Goal: Task Accomplishment & Management: Manage account settings

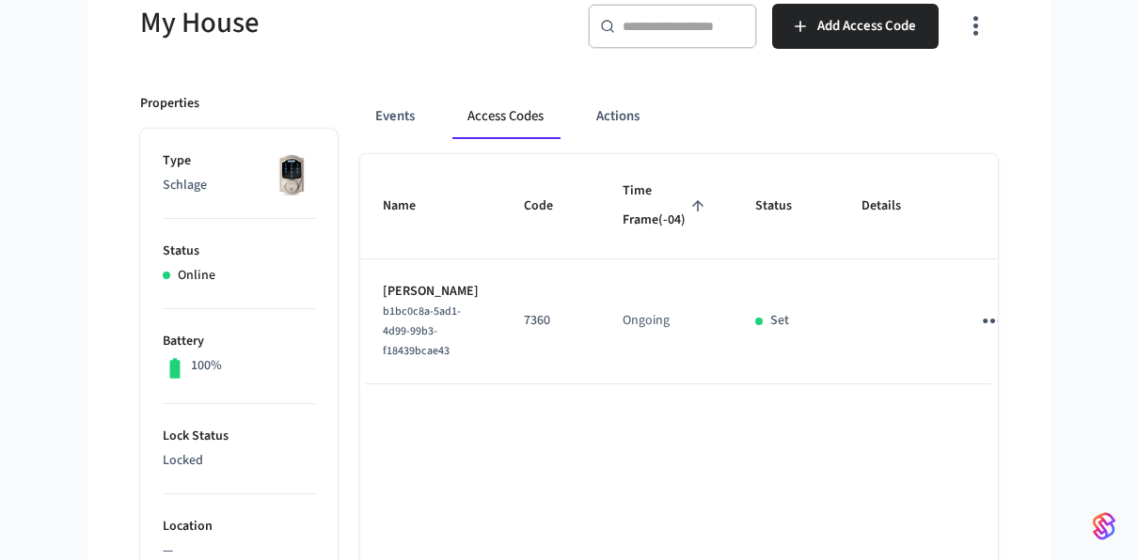
scroll to position [188, 0]
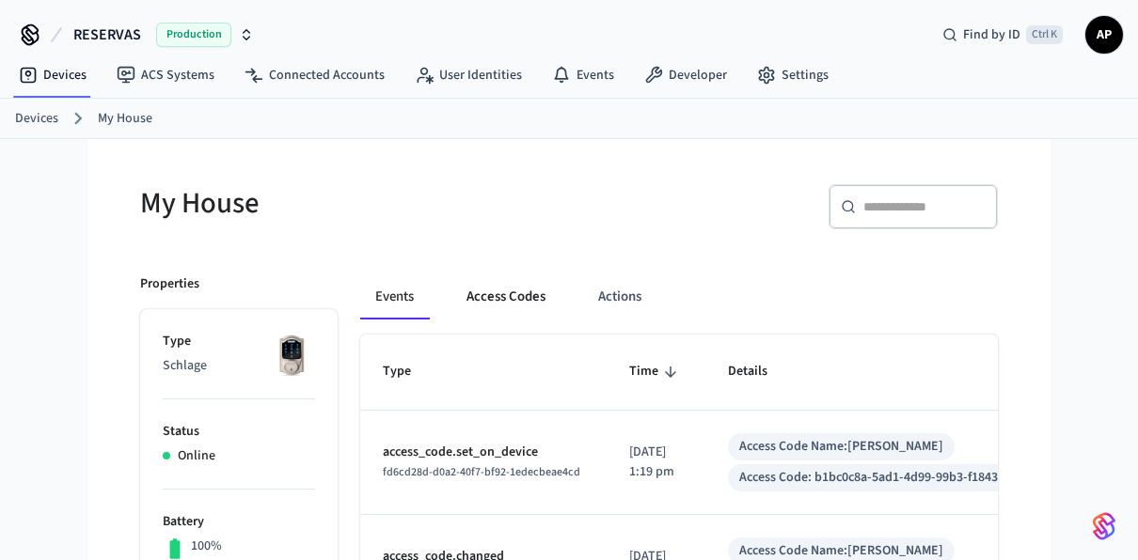
click at [509, 288] on button "Access Codes" at bounding box center [505, 297] width 109 height 45
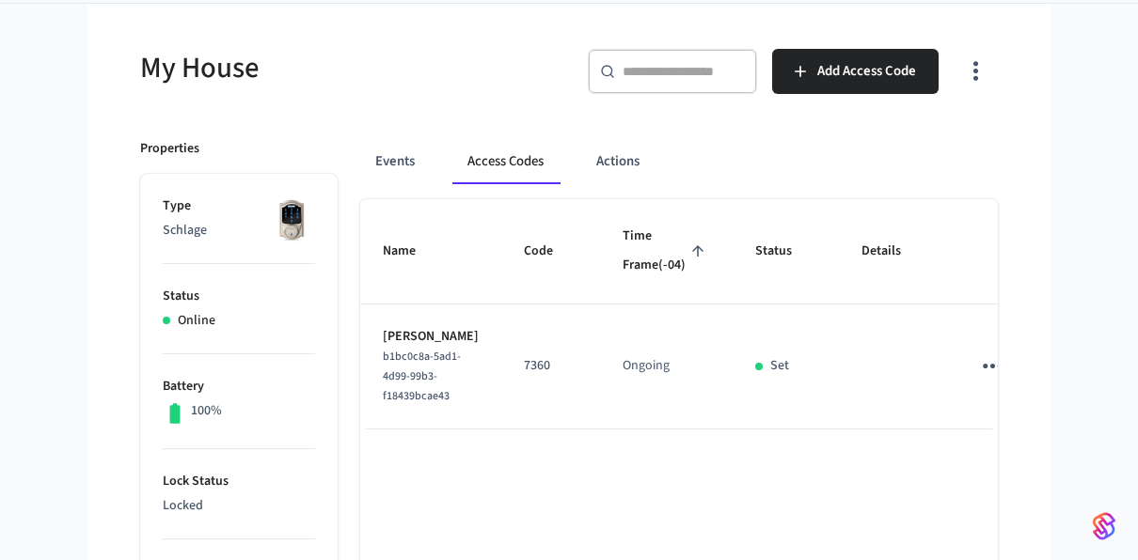
scroll to position [282, 0]
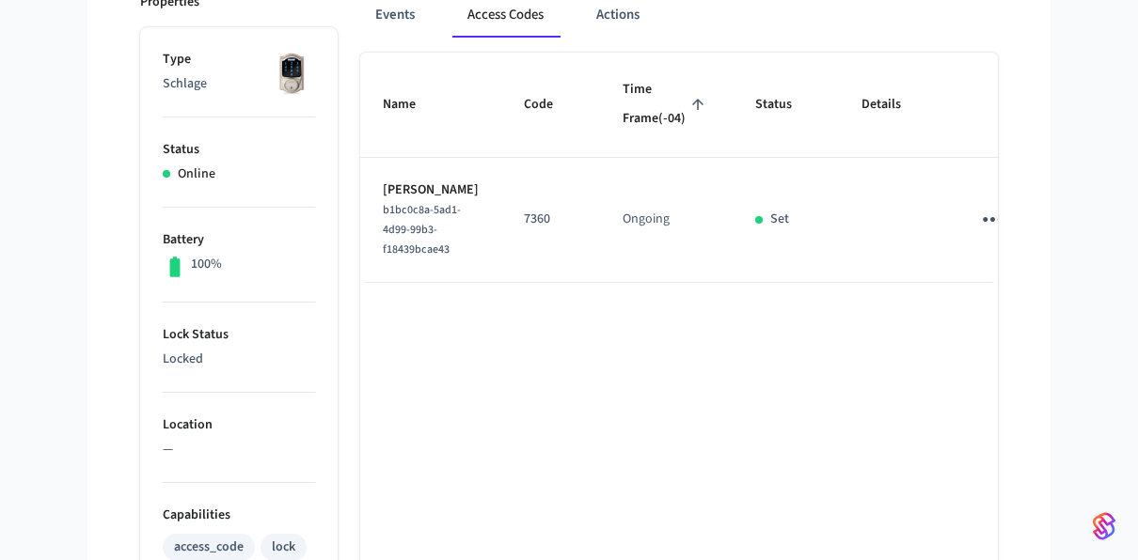
click at [978, 234] on icon "sticky table" at bounding box center [992, 219] width 29 height 29
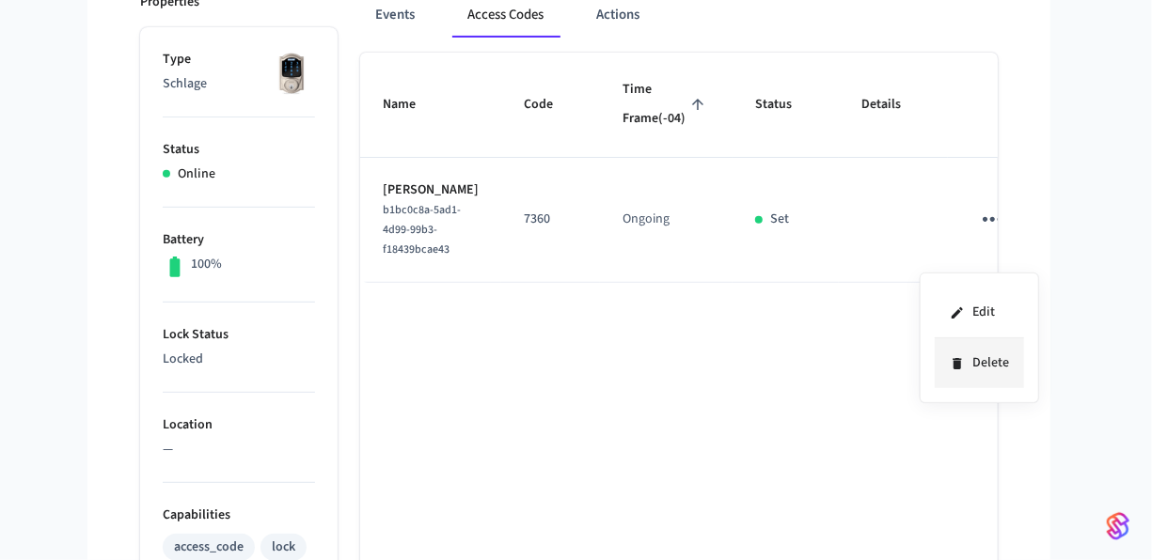
click at [959, 356] on icon at bounding box center [957, 363] width 15 height 15
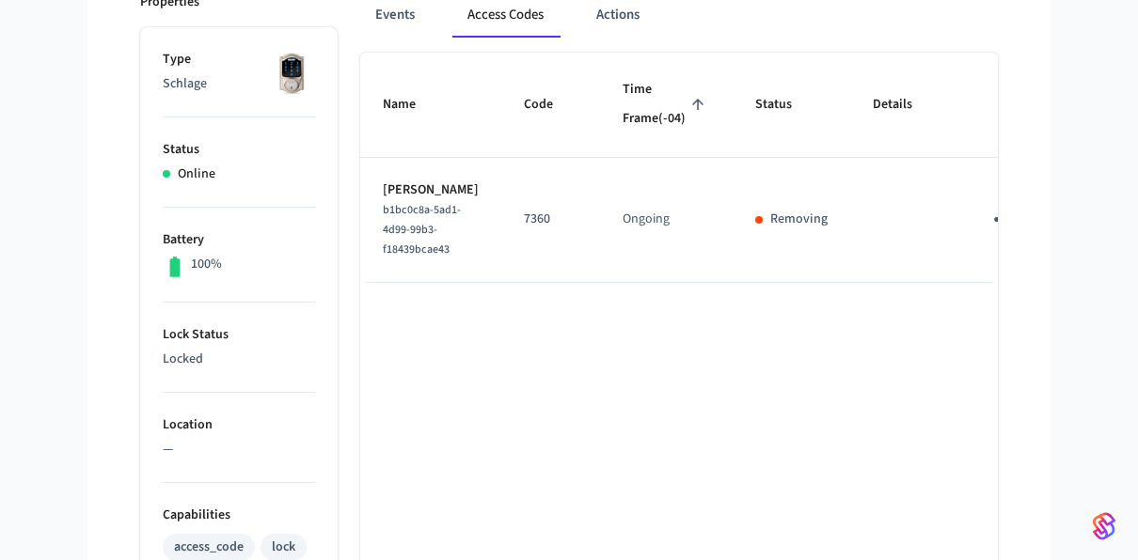
scroll to position [188, 0]
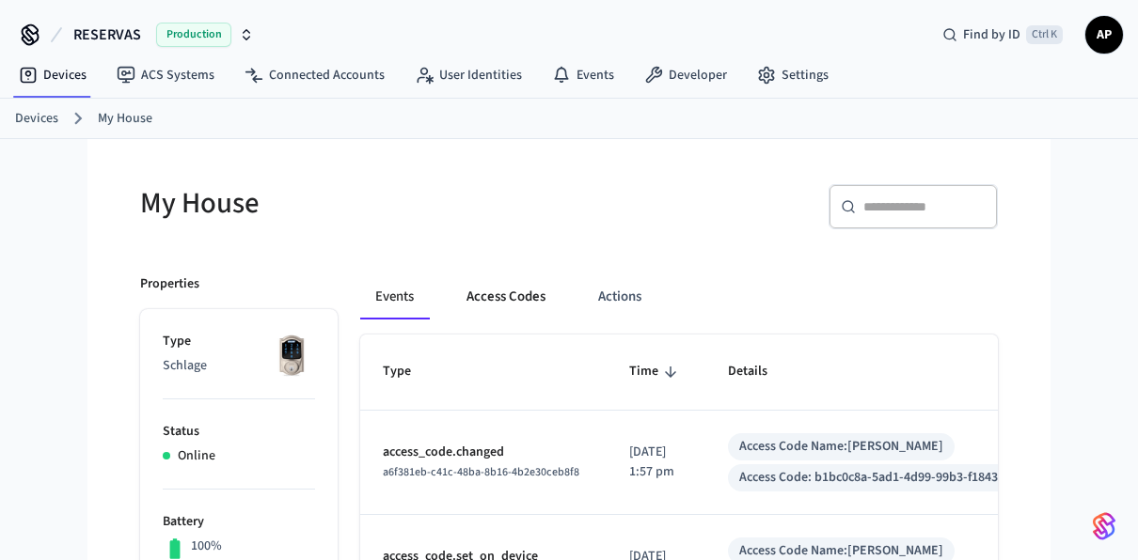
click at [502, 303] on button "Access Codes" at bounding box center [505, 297] width 109 height 45
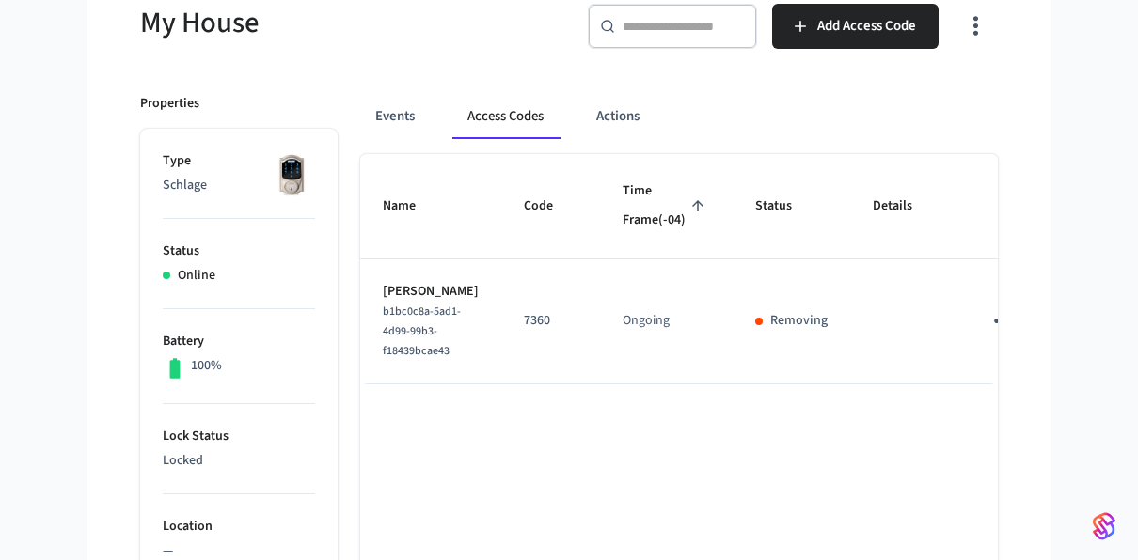
scroll to position [188, 0]
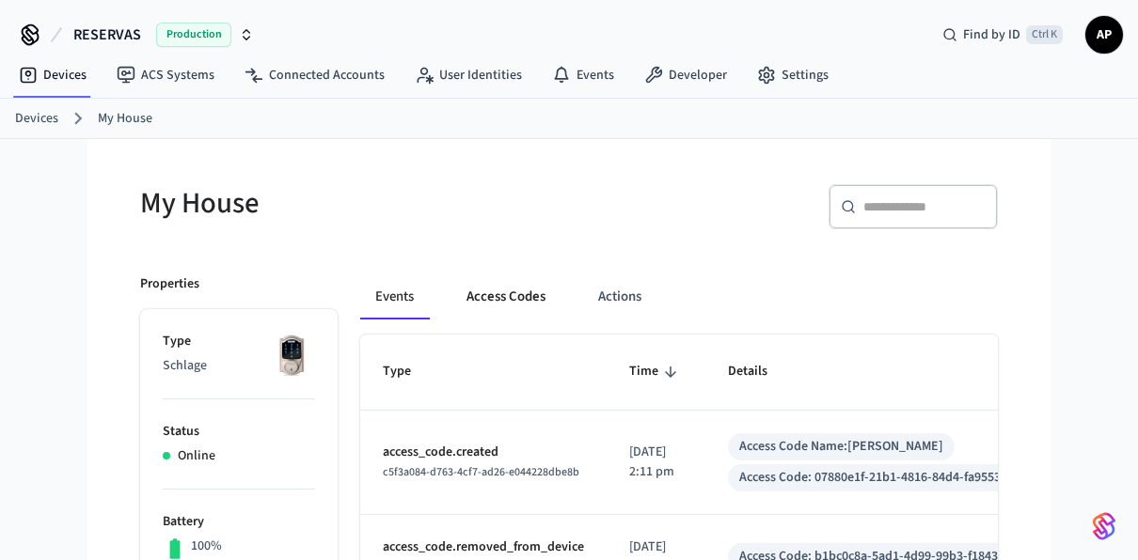
click at [483, 305] on button "Access Codes" at bounding box center [505, 297] width 109 height 45
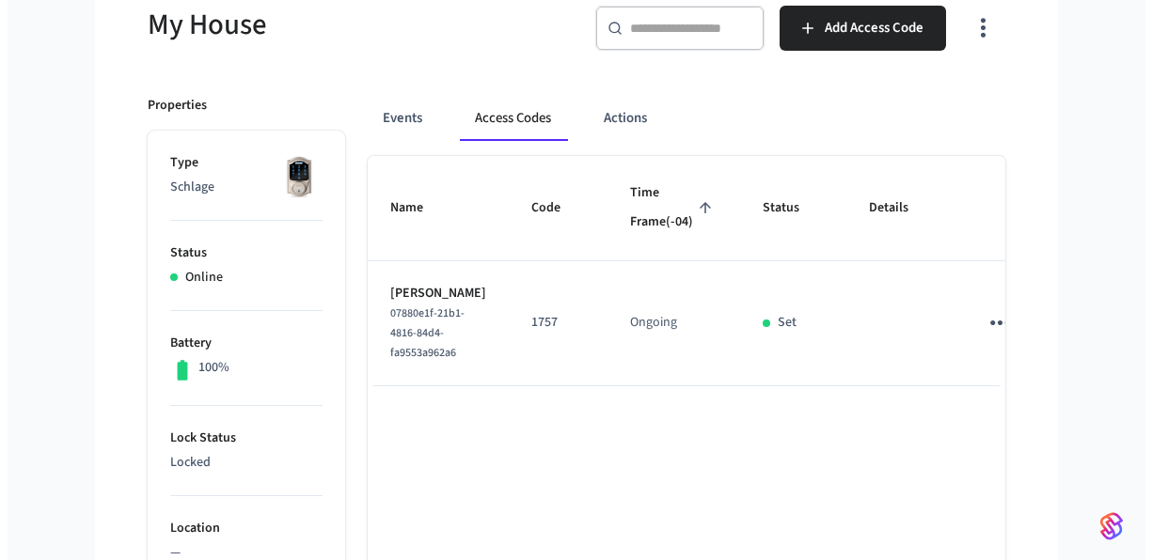
scroll to position [94, 0]
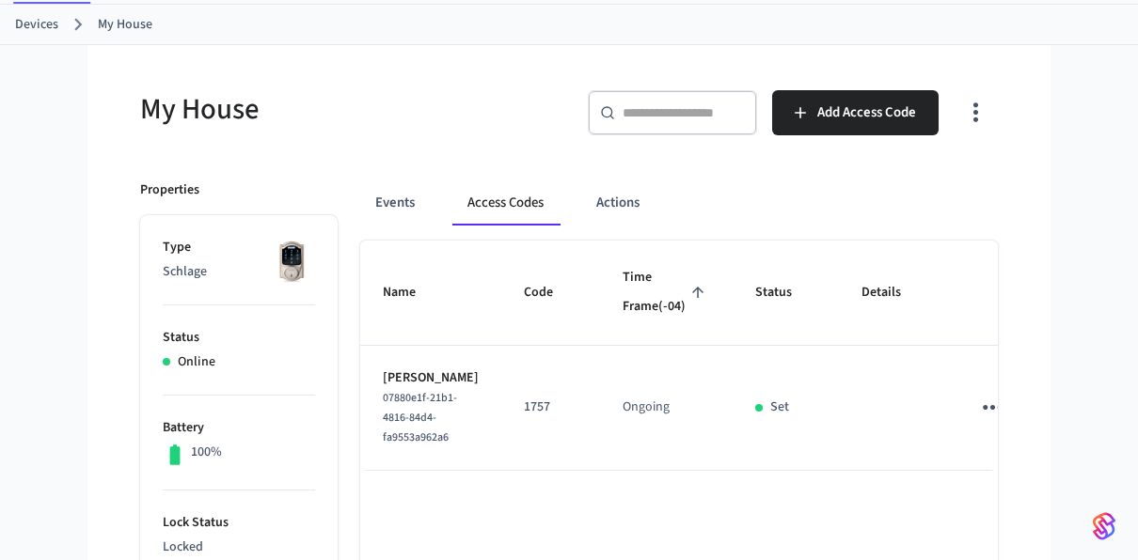
click at [982, 410] on icon "sticky table" at bounding box center [992, 407] width 20 height 5
